Goal: Transaction & Acquisition: Purchase product/service

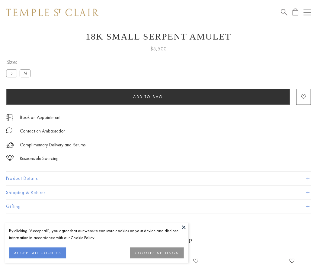
scroll to position [24, 0]
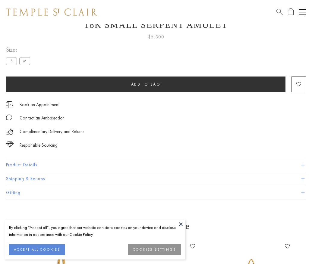
click at [146, 84] on span "Add to bag" at bounding box center [146, 84] width 30 height 5
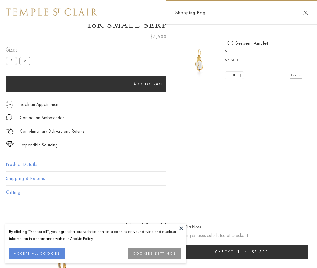
click at [242, 252] on button "Checkout $5,500" at bounding box center [241, 252] width 133 height 14
